Goal: Book appointment/travel/reservation

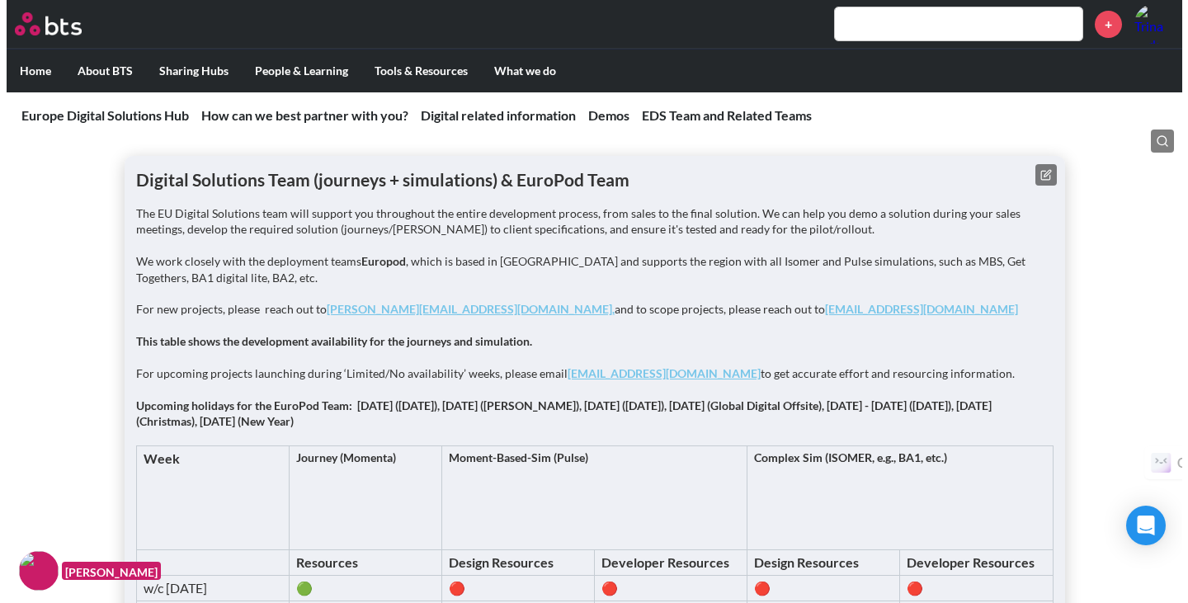
scroll to position [2066, 0]
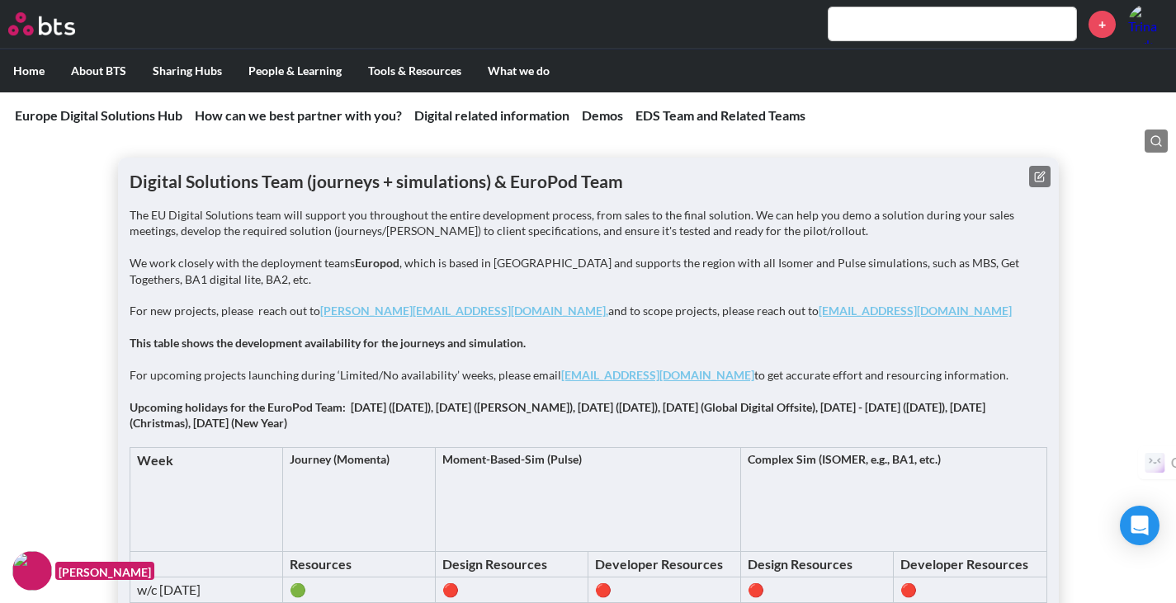
click at [1040, 177] on icon at bounding box center [1040, 175] width 7 height 7
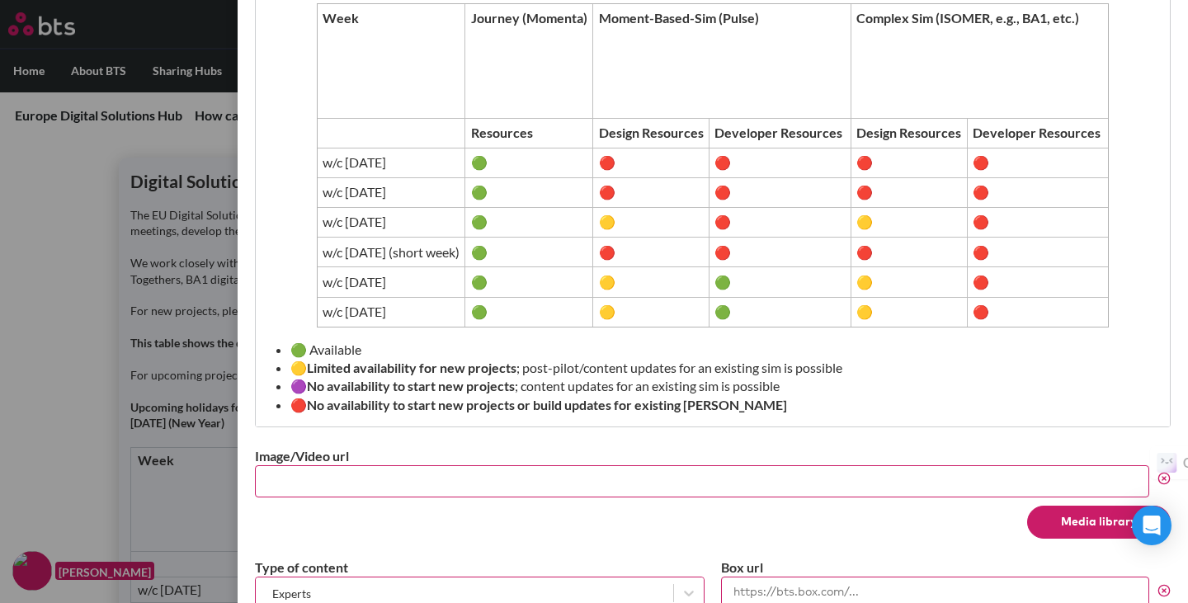
scroll to position [742, 0]
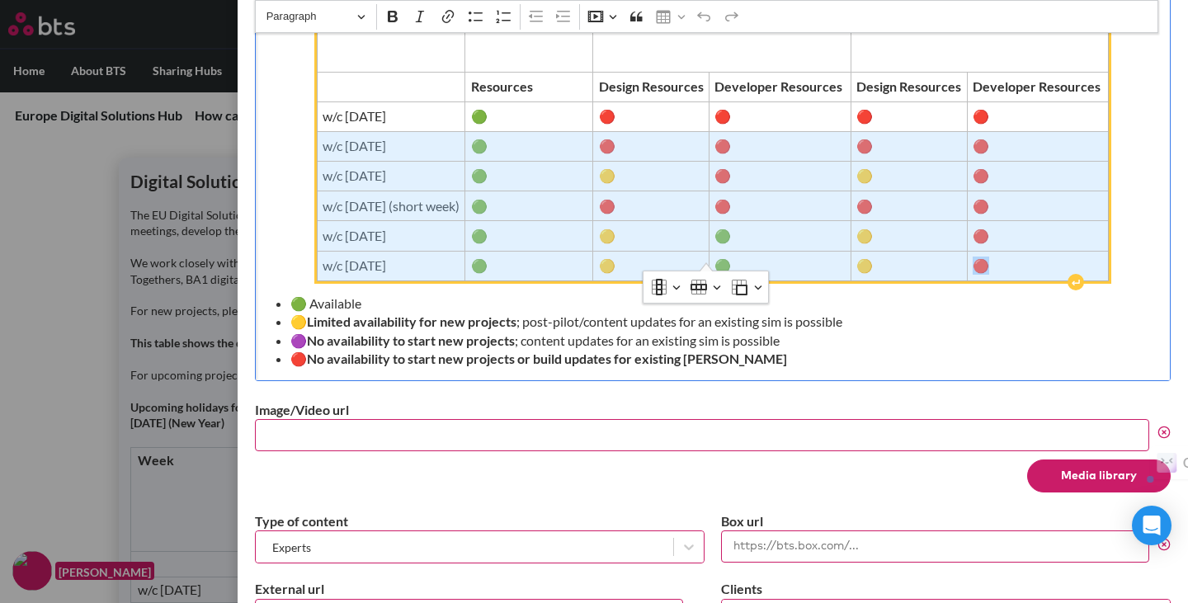
drag, startPoint x: 1032, startPoint y: 243, endPoint x: 332, endPoint y: 135, distance: 708.7
click at [332, 135] on tbody "Week Journey (Momenta) Moment-Based-Sim (Pulse) Complex Sim (ISOMER, e.g., BA1,…" at bounding box center [713, 119] width 792 height 323
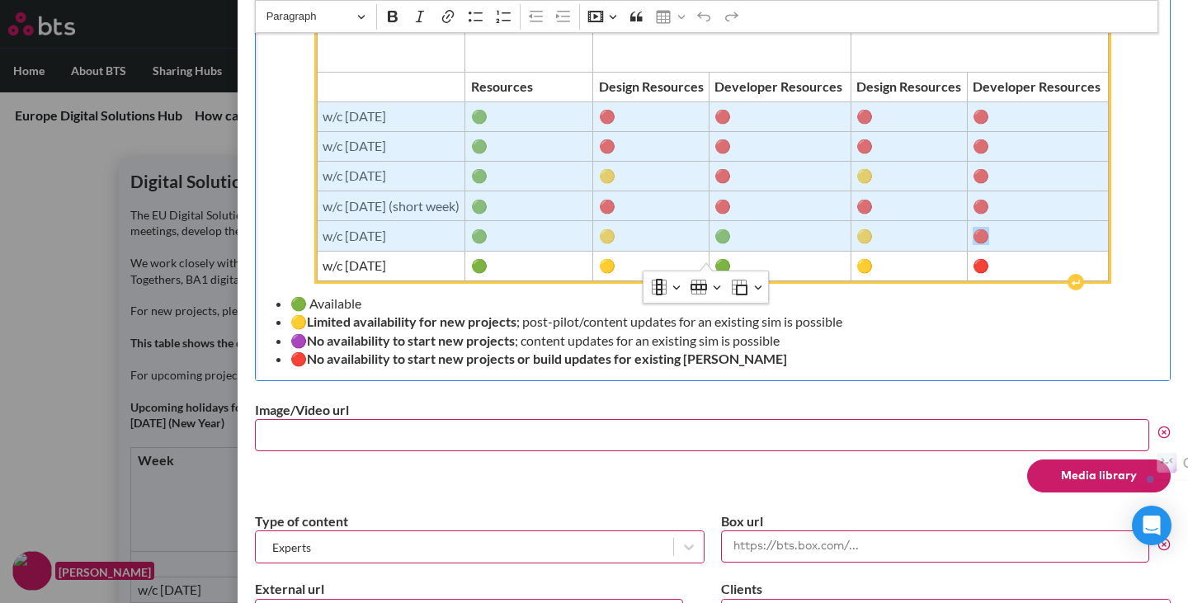
drag, startPoint x: 294, startPoint y: 99, endPoint x: 1044, endPoint y: 211, distance: 759.0
click at [1044, 211] on tbody "Week Journey (Momenta) Moment-Based-Sim (Pulse) Complex Sim (ISOMER, e.g., BA1,…" at bounding box center [713, 119] width 792 height 323
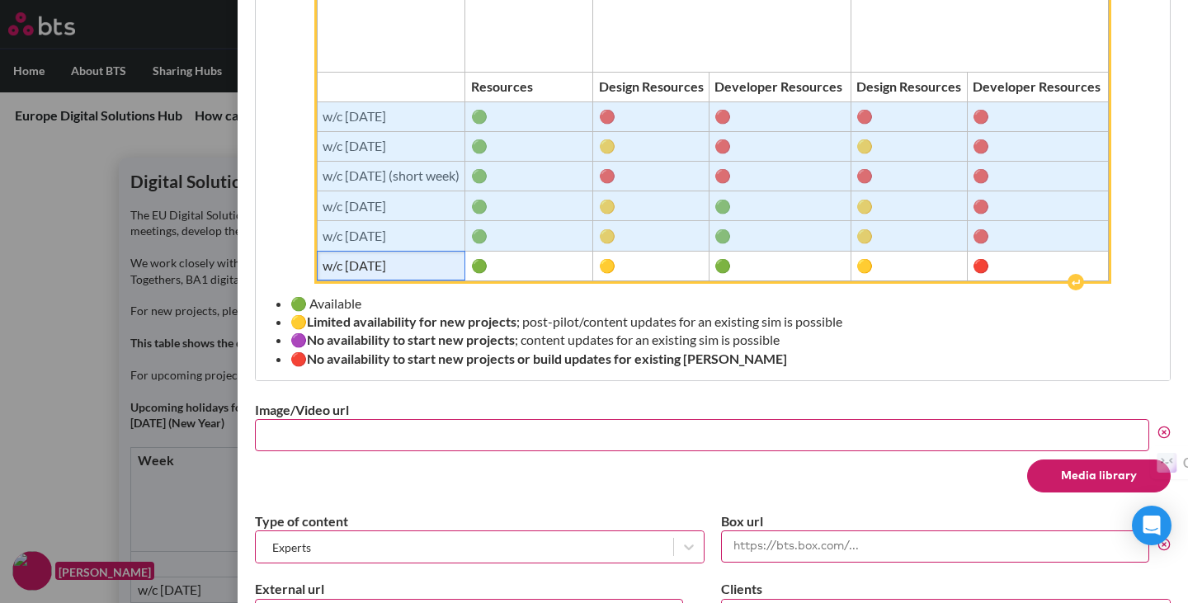
click at [323, 257] on span "w/c [DATE]" at bounding box center [391, 266] width 137 height 18
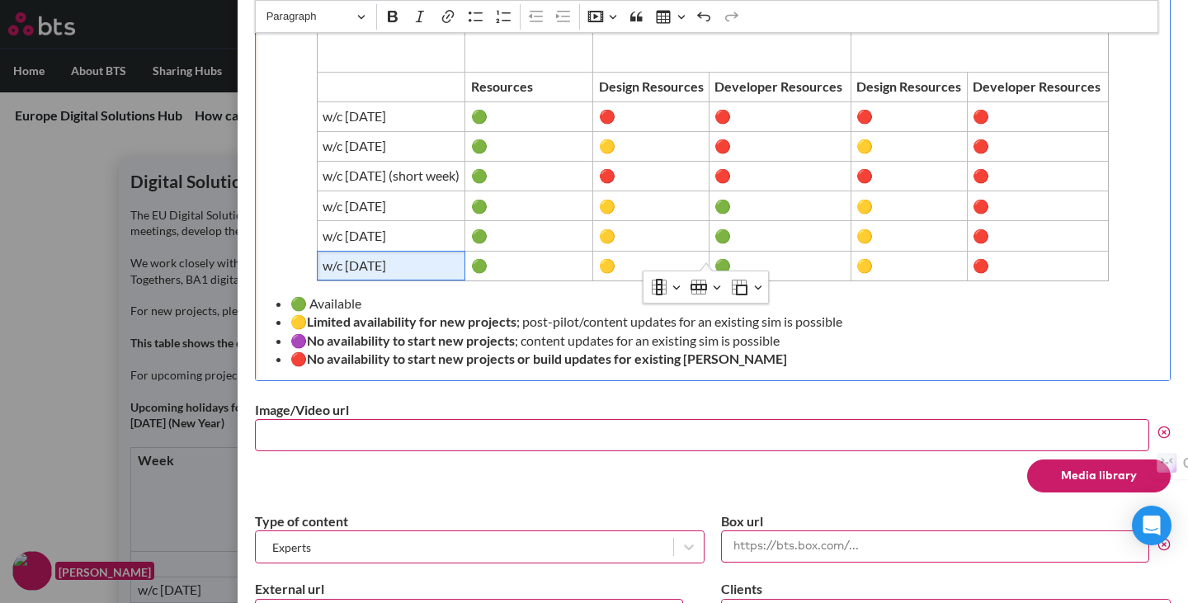
click at [516, 295] on li "🟢 Available" at bounding box center [719, 304] width 859 height 18
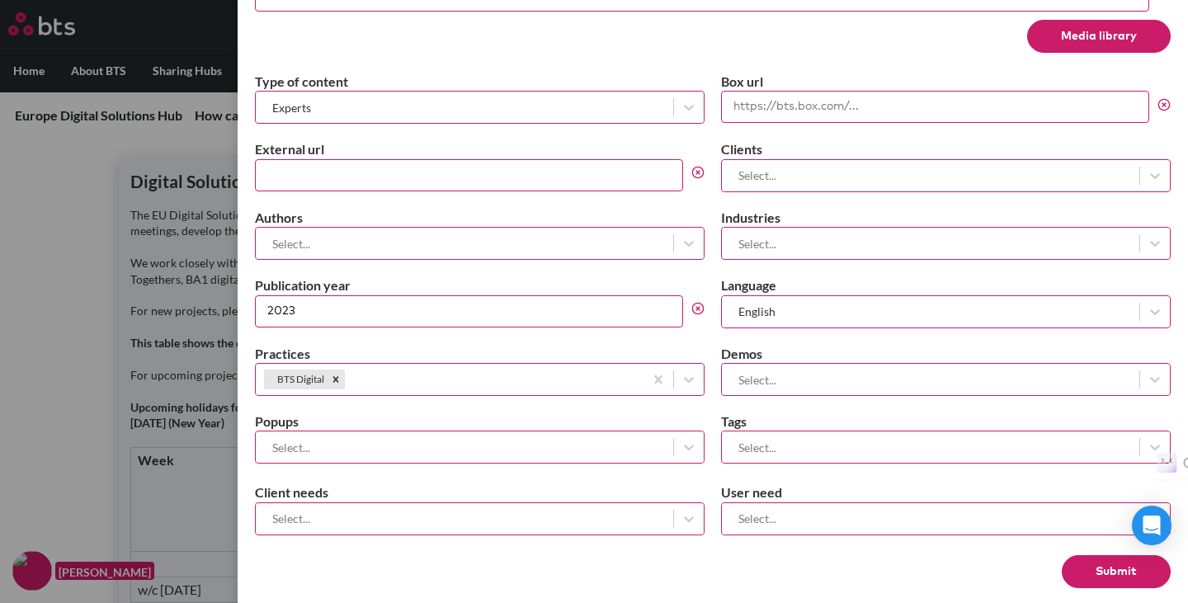
scroll to position [1182, 0]
click at [1100, 555] on button "Submit" at bounding box center [1116, 571] width 109 height 33
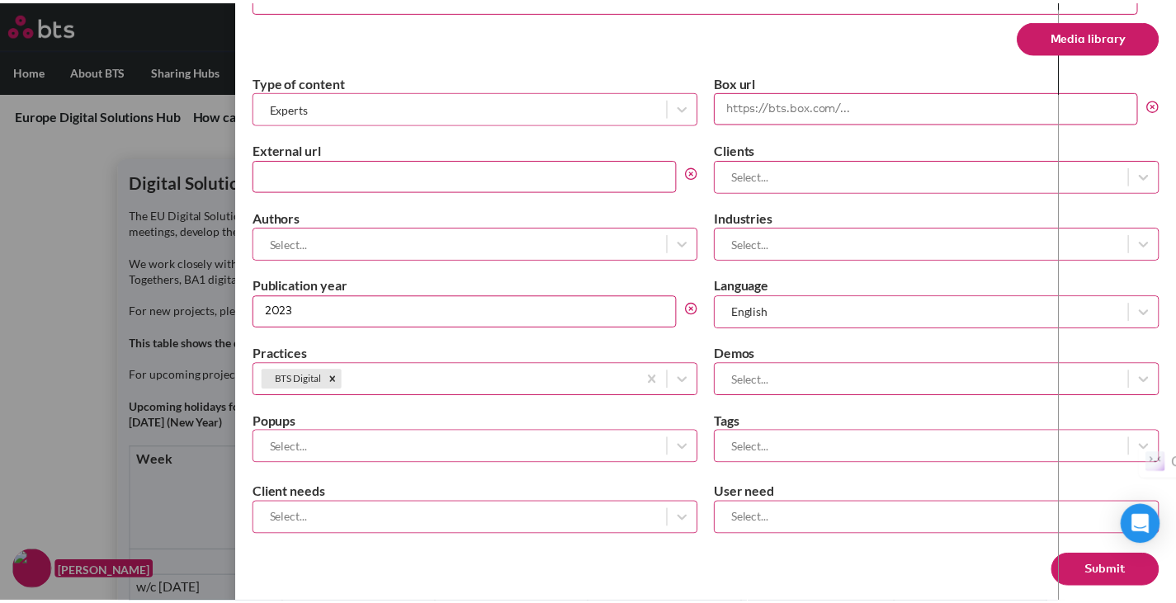
scroll to position [0, 0]
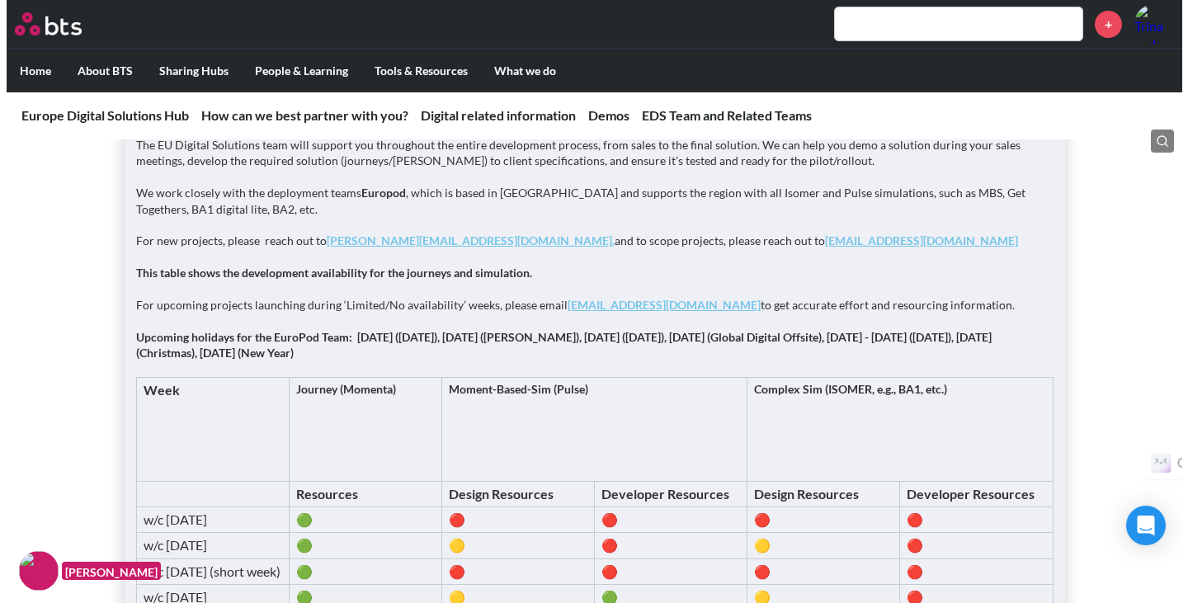
scroll to position [2022, 0]
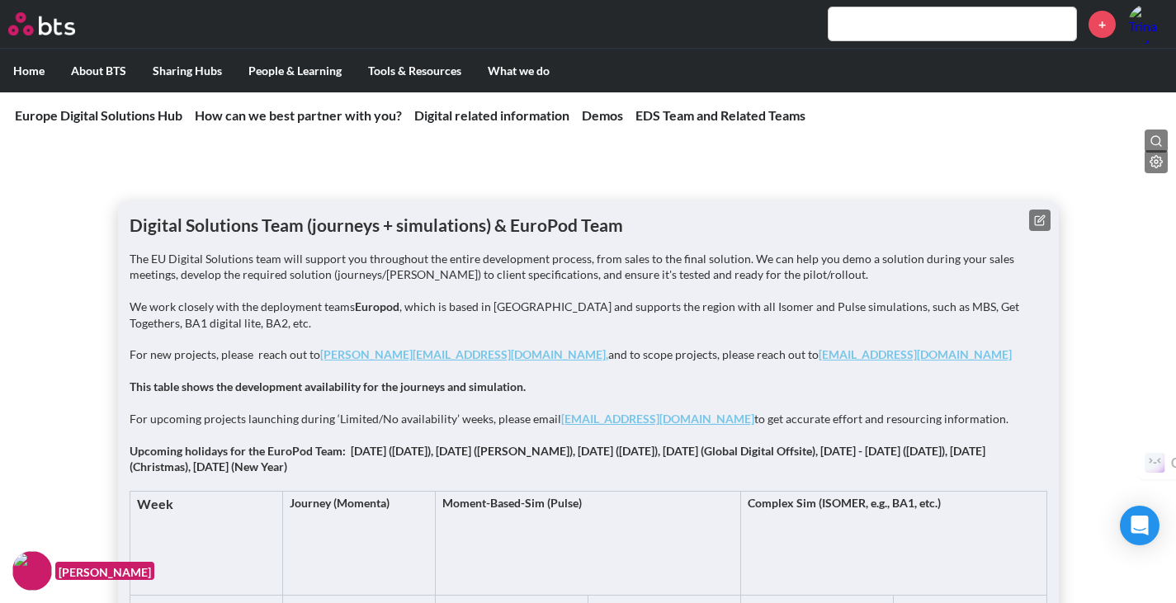
click at [1036, 217] on icon at bounding box center [1040, 220] width 12 height 12
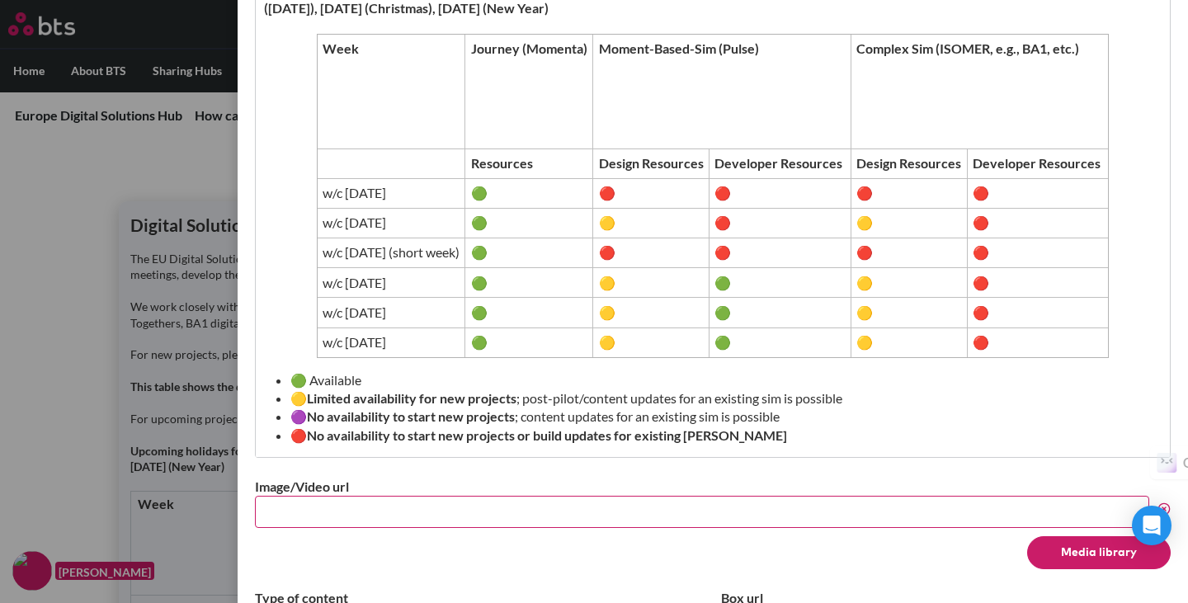
scroll to position [686, 0]
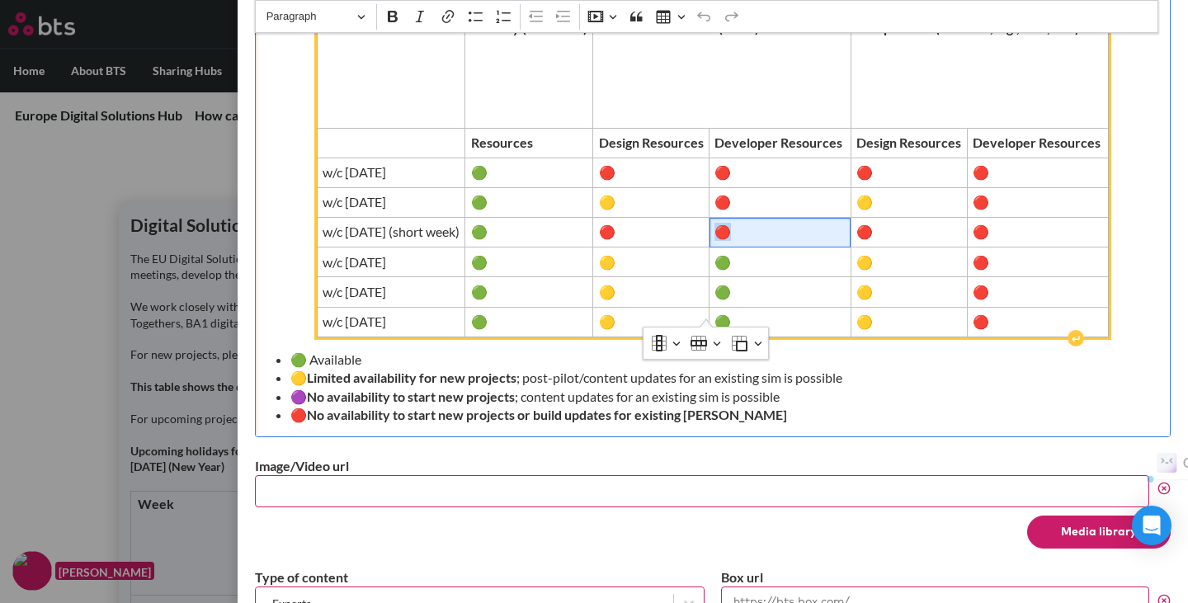
drag, startPoint x: 742, startPoint y: 213, endPoint x: 756, endPoint y: 214, distance: 14.9
click at [756, 223] on span "🔴" at bounding box center [779, 232] width 130 height 18
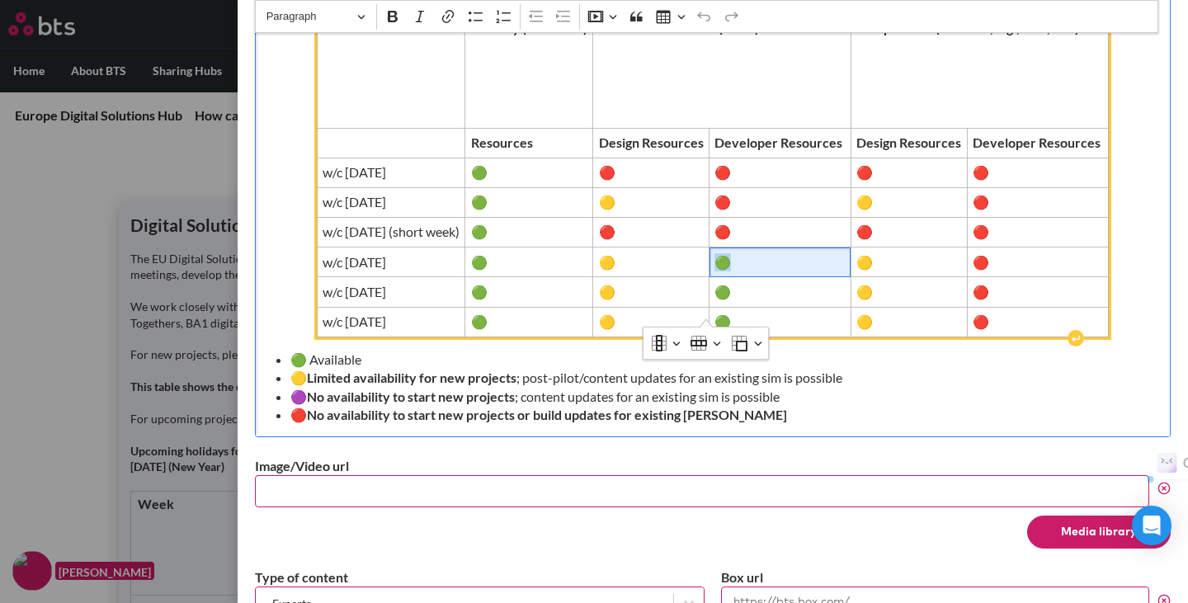
drag, startPoint x: 741, startPoint y: 243, endPoint x: 753, endPoint y: 242, distance: 12.5
click at [753, 253] on span "🟢" at bounding box center [779, 262] width 130 height 18
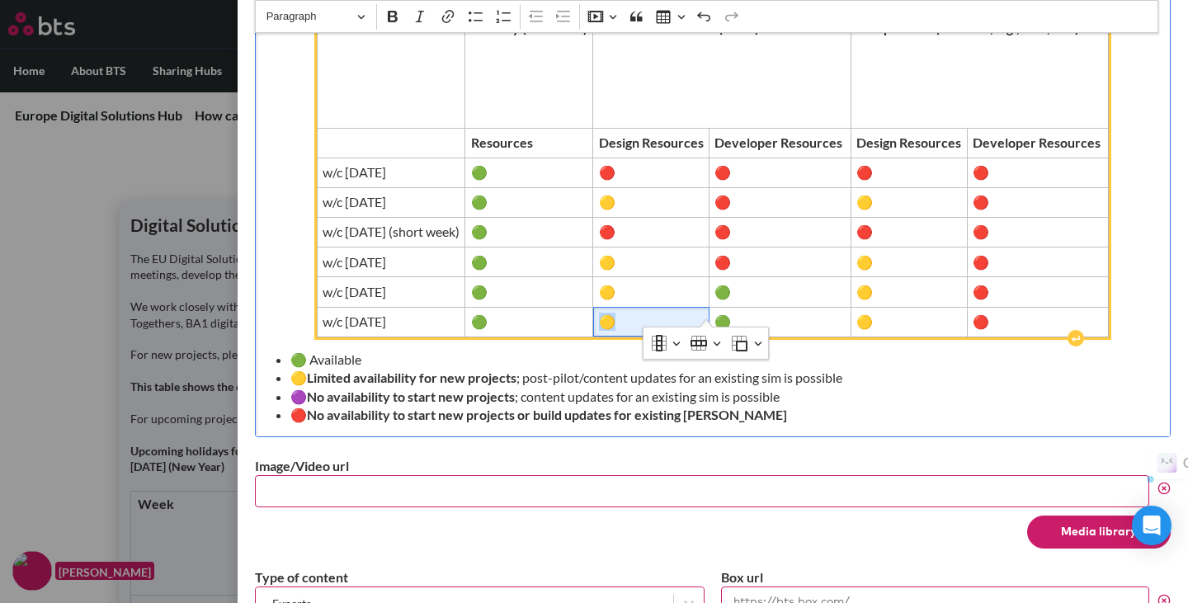
drag, startPoint x: 626, startPoint y: 304, endPoint x: 640, endPoint y: 304, distance: 14.0
click at [640, 313] on span "🟡" at bounding box center [651, 322] width 105 height 18
click at [459, 313] on span "w/c [DATE]" at bounding box center [391, 322] width 137 height 18
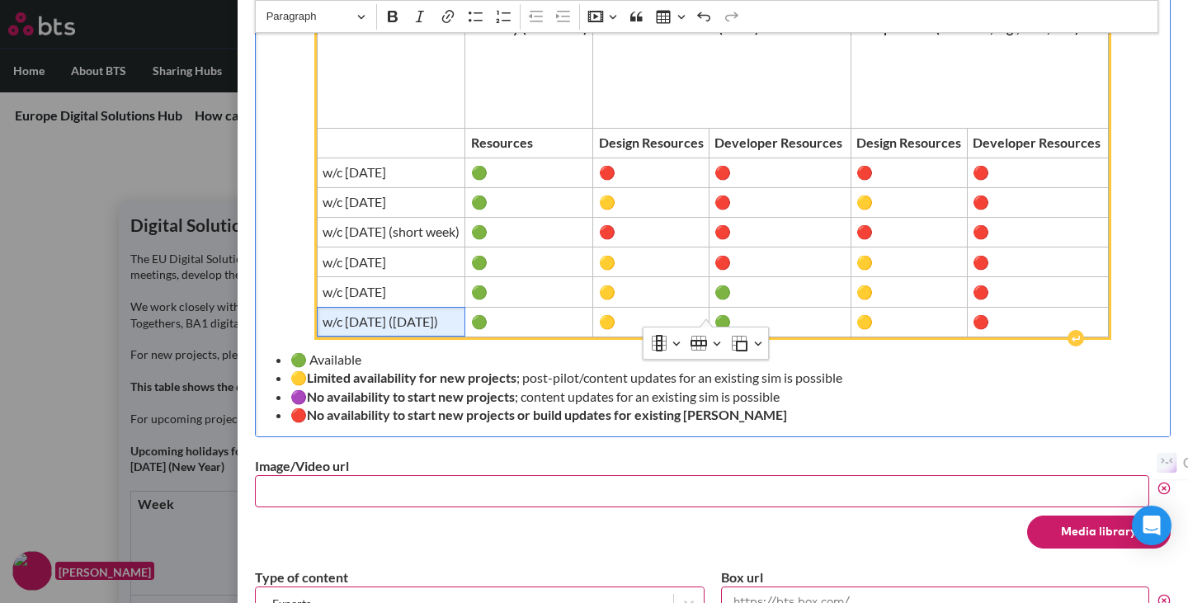
click at [400, 313] on span "w/c [DATE] ([DATE])" at bounding box center [391, 322] width 137 height 18
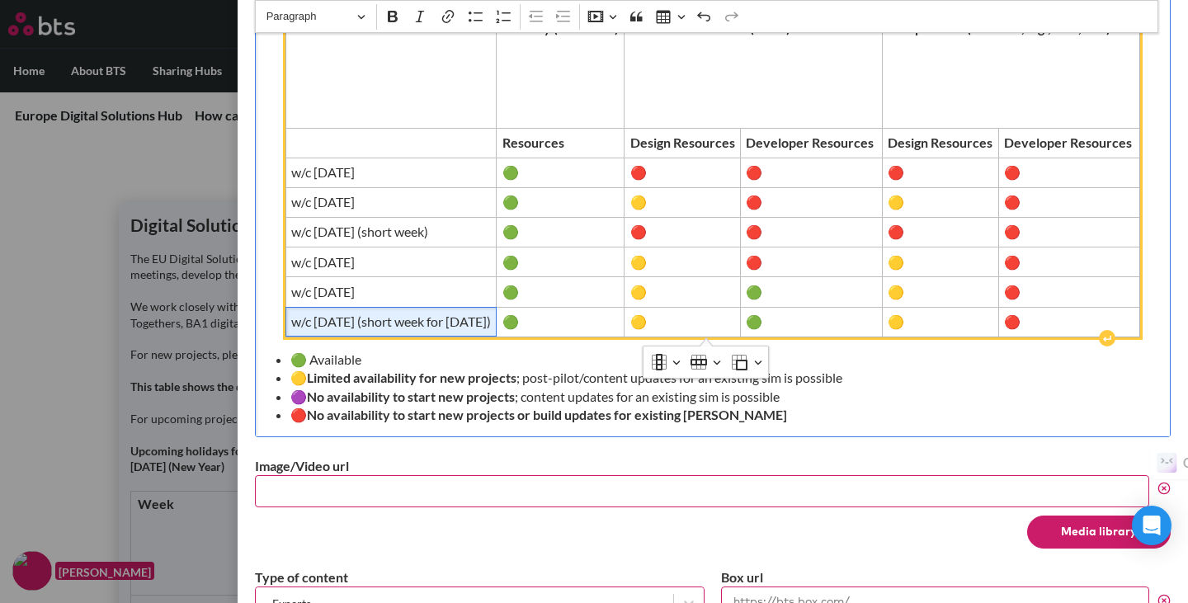
scroll to position [705, 0]
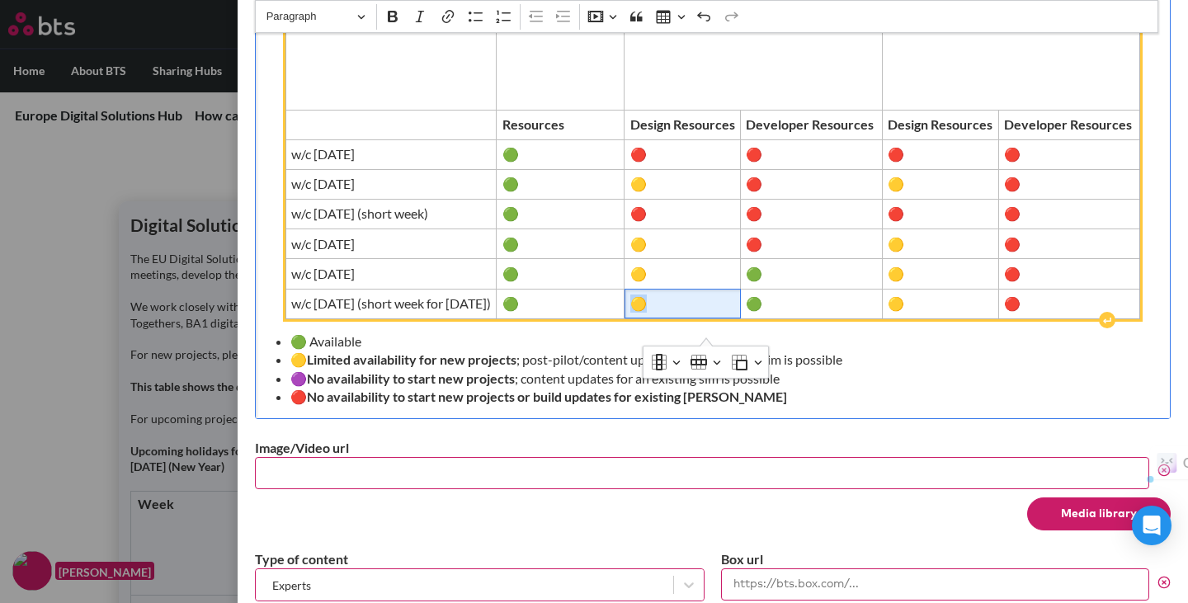
drag, startPoint x: 650, startPoint y: 323, endPoint x: 659, endPoint y: 321, distance: 9.2
click at [659, 313] on span "🟡" at bounding box center [682, 304] width 105 height 18
click at [774, 313] on span "🟢" at bounding box center [811, 304] width 130 height 18
click at [912, 313] on span "🟡" at bounding box center [940, 304] width 105 height 18
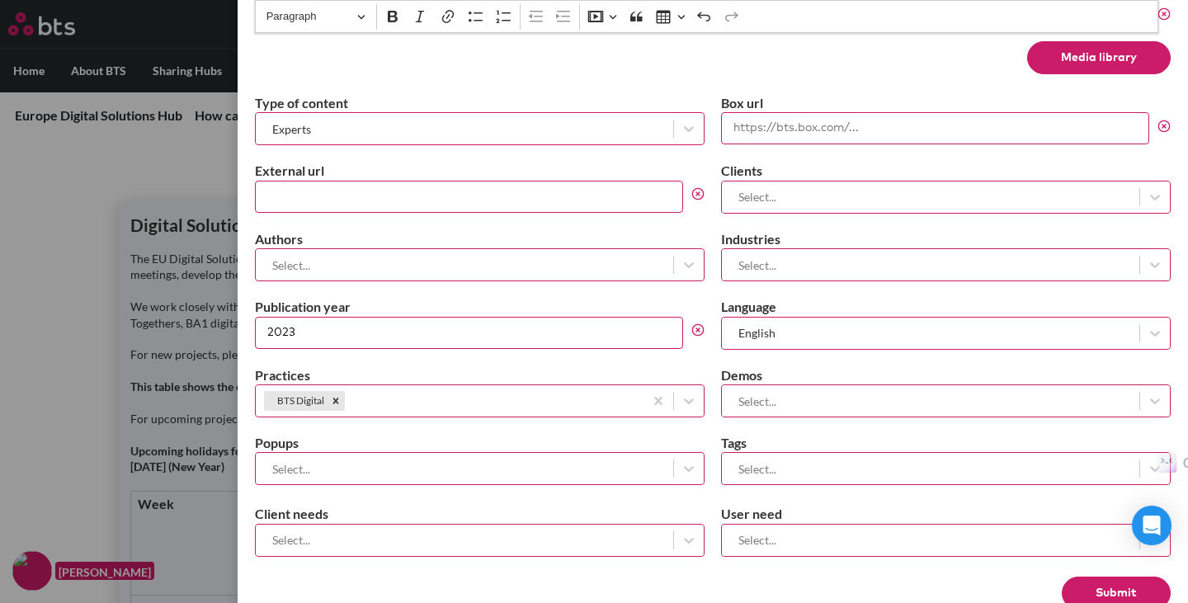
scroll to position [1218, 0]
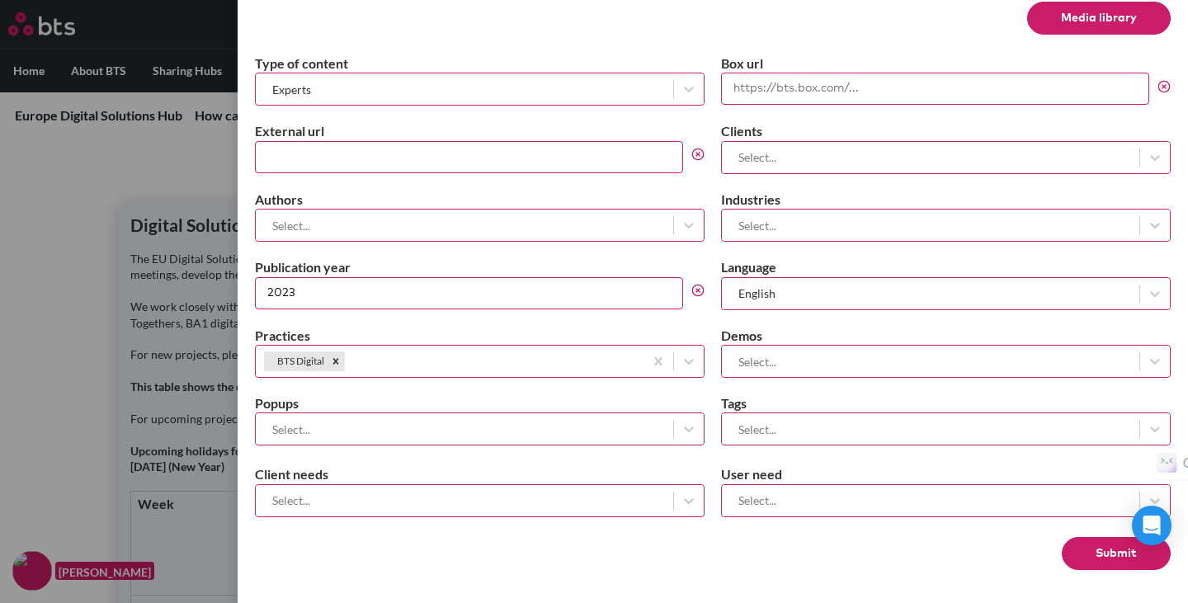
click at [1109, 551] on button "Submit" at bounding box center [1116, 553] width 109 height 33
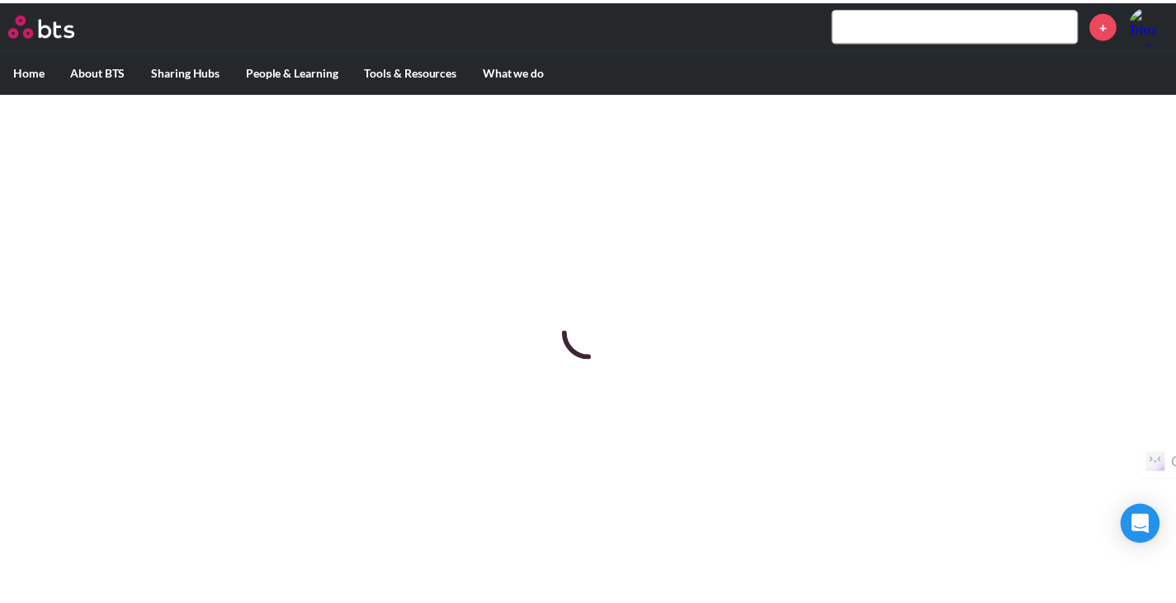
scroll to position [0, 0]
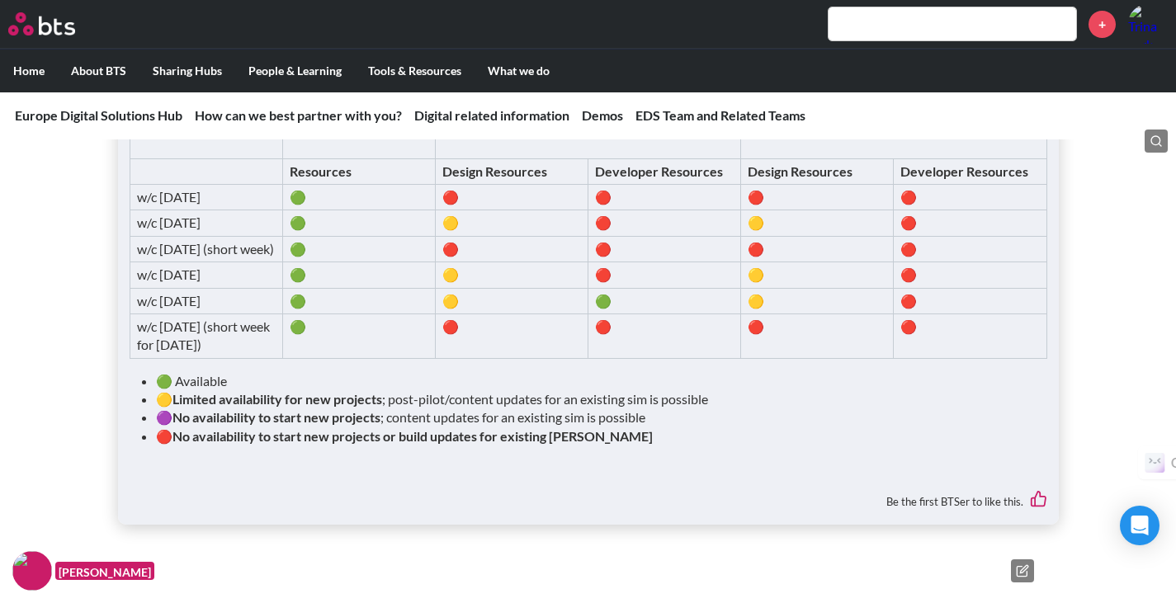
scroll to position [2066, 0]
